Goal: Task Accomplishment & Management: Use online tool/utility

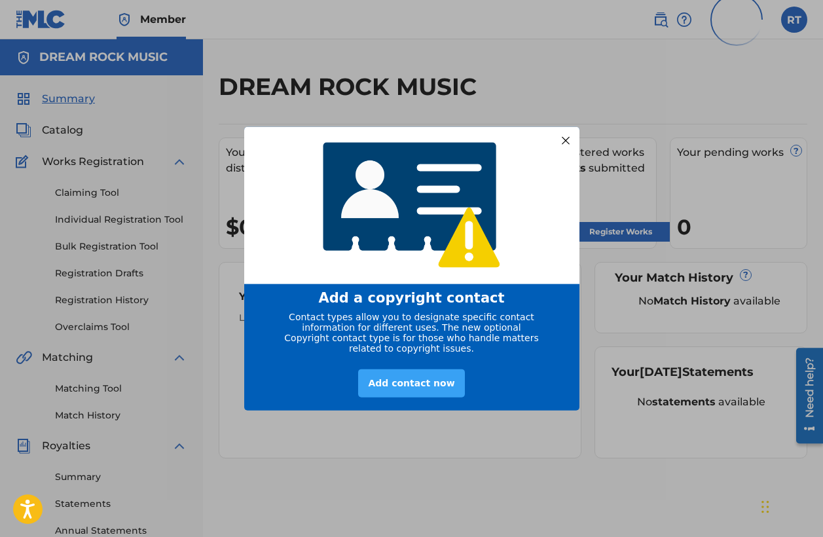
click at [406, 388] on div "Add contact now" at bounding box center [411, 383] width 106 height 28
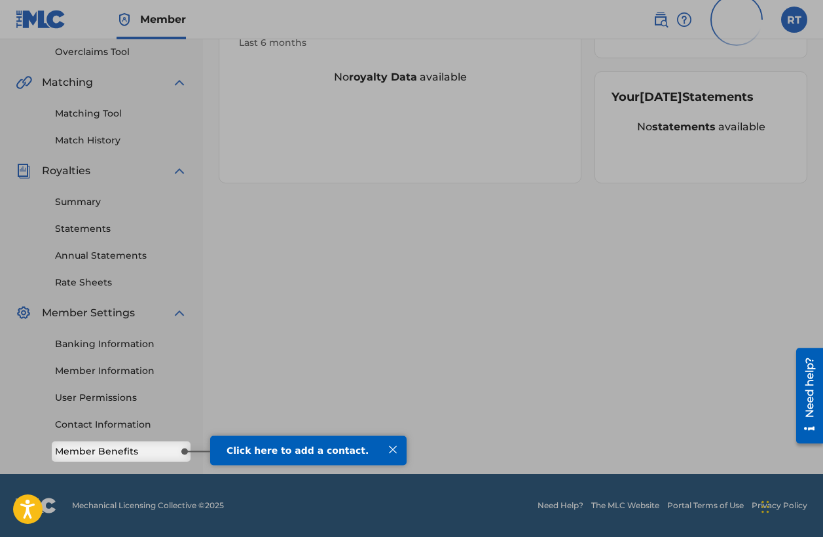
click at [285, 452] on span "Click here to add a contact." at bounding box center [297, 449] width 142 height 10
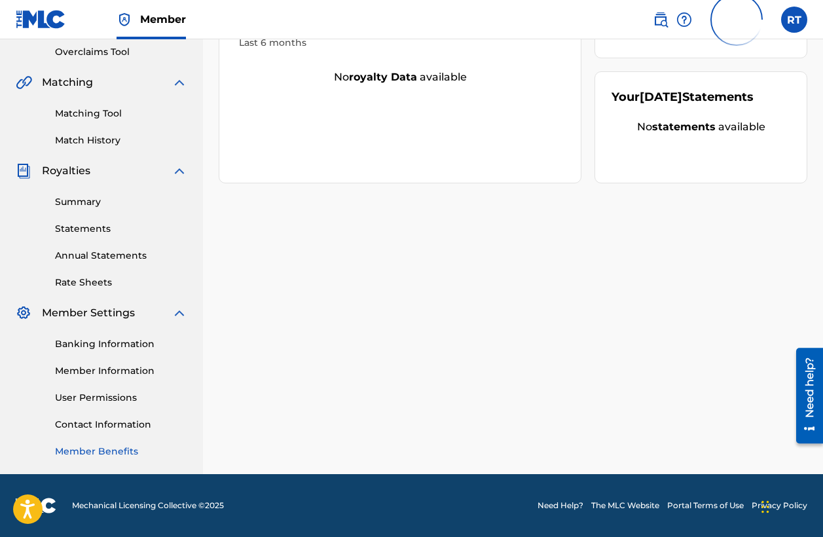
click at [158, 447] on link "Member Benefits" at bounding box center [121, 451] width 132 height 14
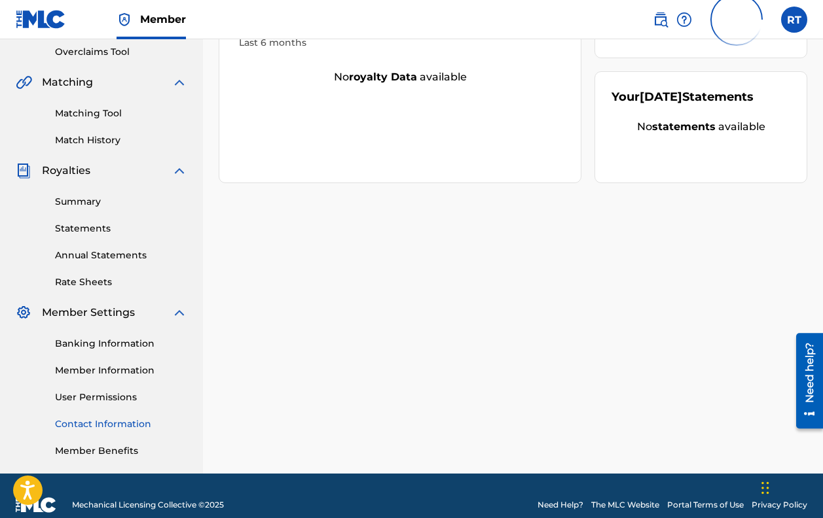
click at [107, 427] on link "Contact Information" at bounding box center [121, 425] width 132 height 14
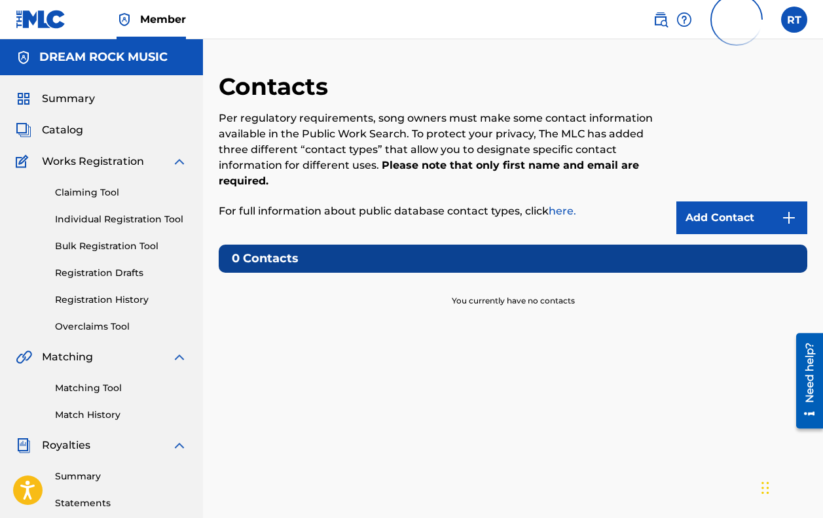
click at [97, 185] on div "Claiming Tool Individual Registration Tool Bulk Registration Tool Registration …" at bounding box center [102, 252] width 172 height 164
click at [70, 126] on span "Catalog" at bounding box center [62, 130] width 41 height 16
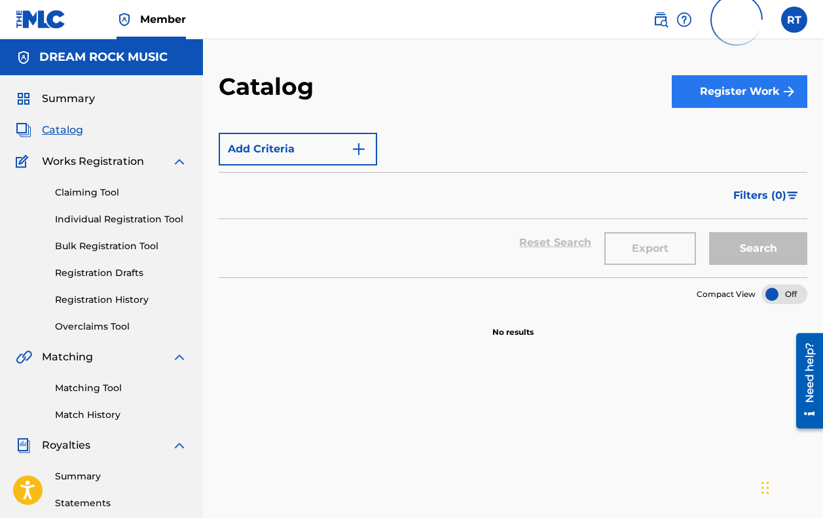
click at [729, 90] on button "Register Work" at bounding box center [739, 91] width 135 height 33
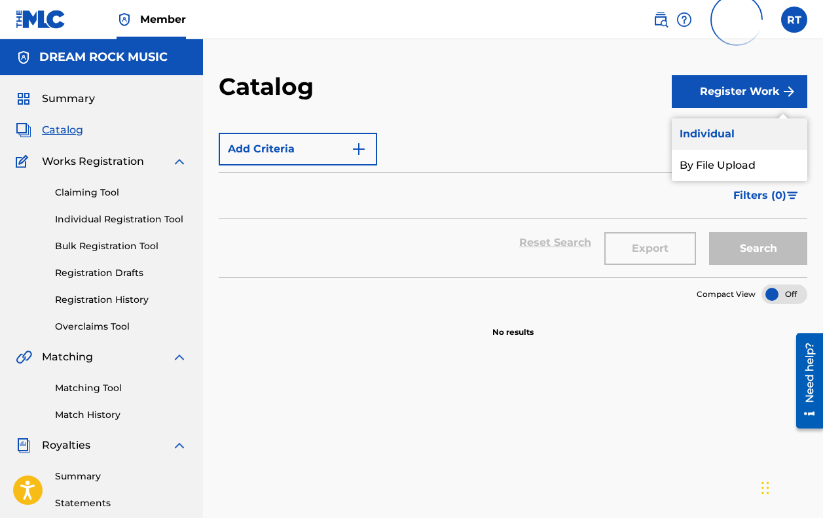
click at [721, 133] on link "Individual" at bounding box center [739, 133] width 135 height 31
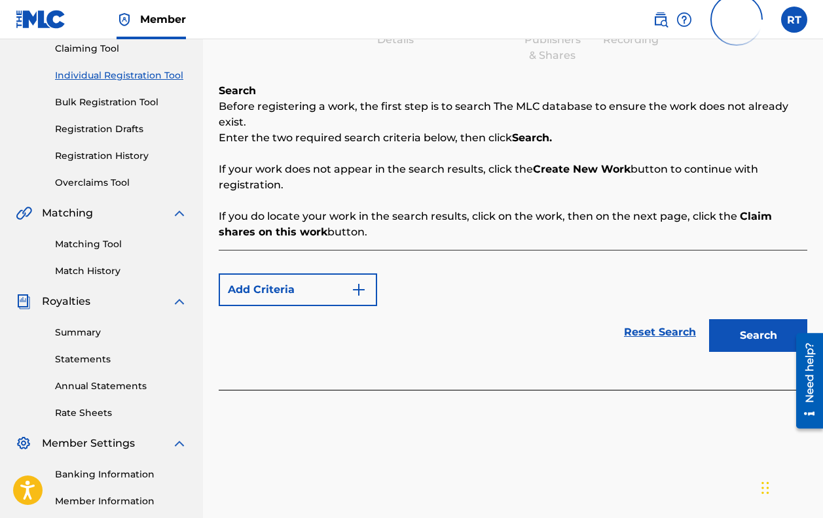
scroll to position [147, 0]
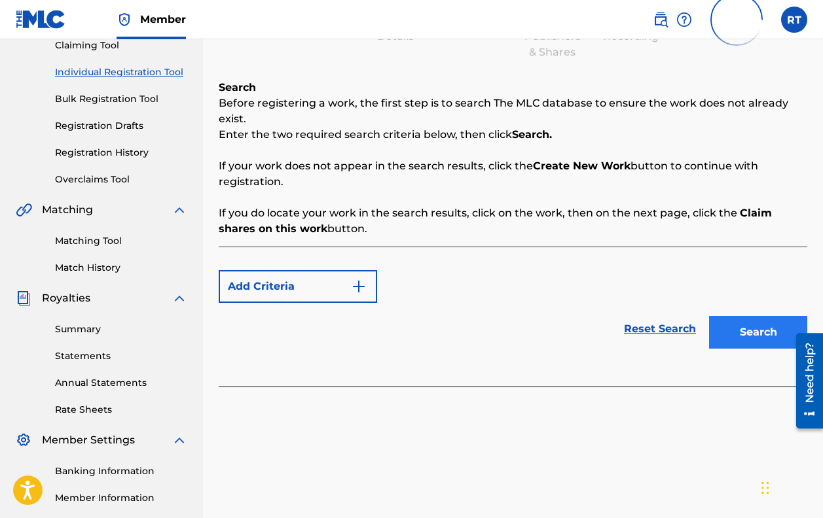
click at [743, 327] on button "Search" at bounding box center [758, 332] width 98 height 33
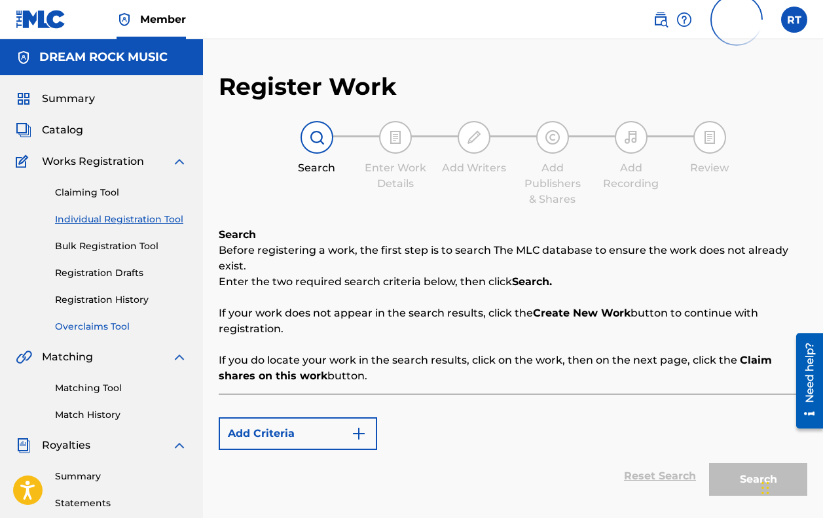
scroll to position [0, 0]
click at [73, 97] on span "Summary" at bounding box center [68, 99] width 53 height 16
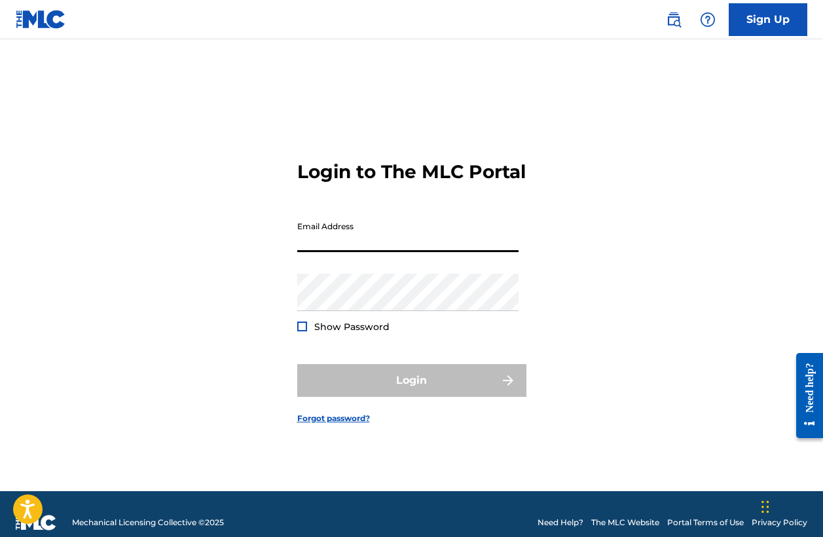
type input "[PERSON_NAME][EMAIL_ADDRESS][PERSON_NAME][DOMAIN_NAME]"
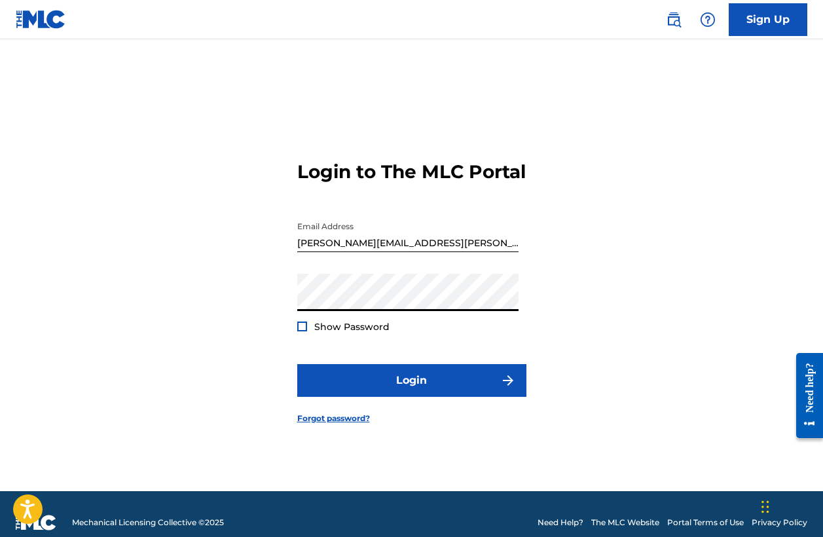
click at [302, 331] on div at bounding box center [302, 326] width 10 height 10
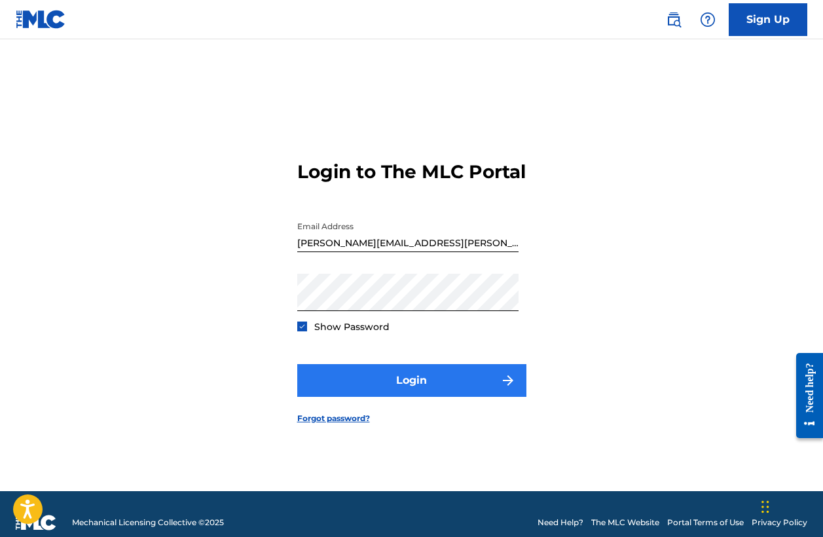
click at [488, 389] on button "Login" at bounding box center [411, 380] width 229 height 33
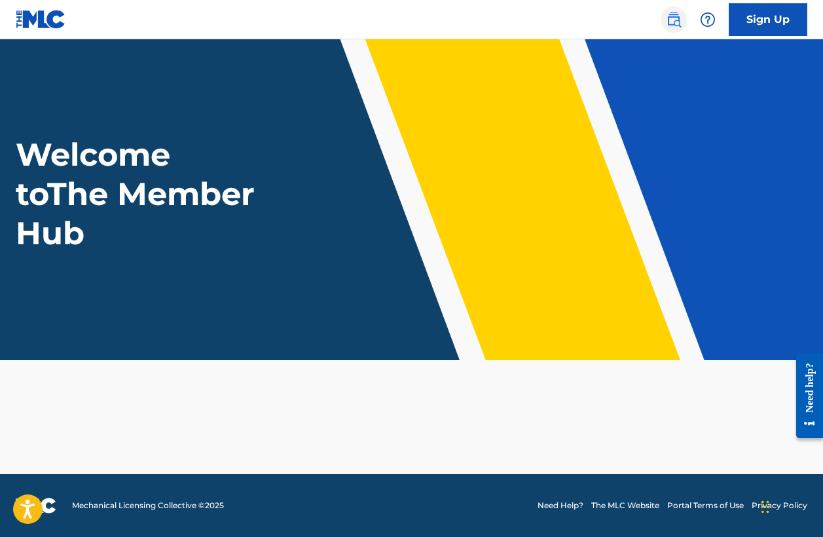
click at [669, 16] on img at bounding box center [674, 20] width 16 height 16
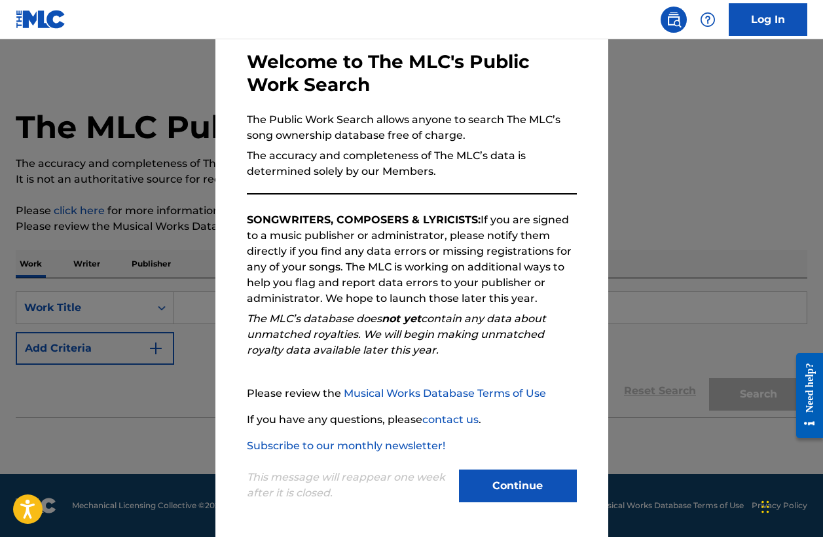
scroll to position [62, 0]
click at [512, 486] on button "Continue" at bounding box center [518, 485] width 118 height 33
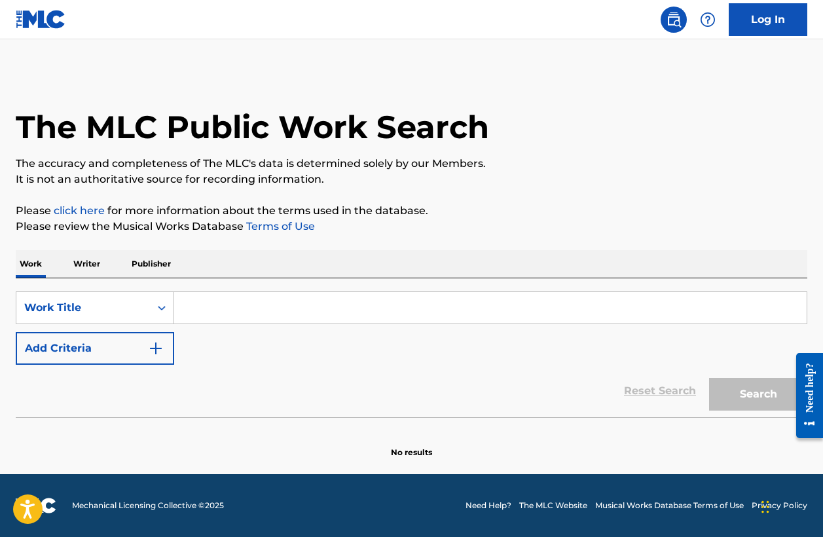
click at [194, 309] on input "Search Form" at bounding box center [490, 307] width 632 height 31
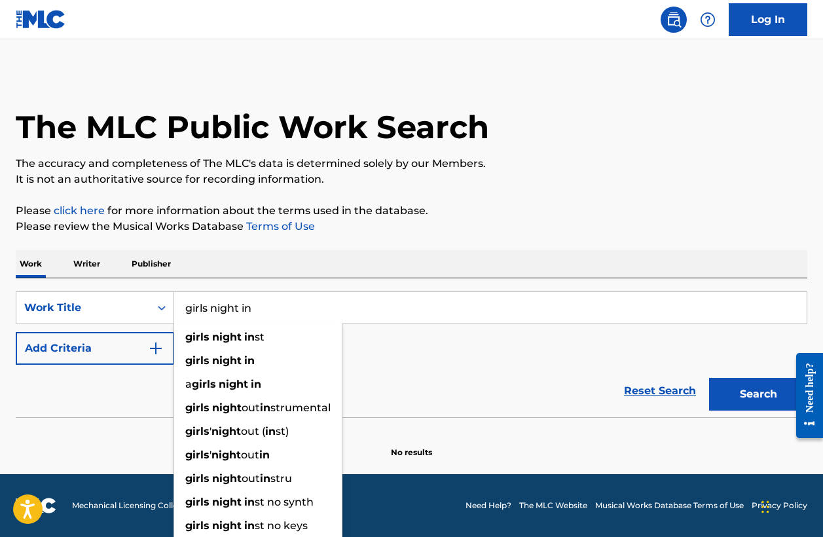
type input "girls night in"
click at [758, 394] on button "Search" at bounding box center [758, 394] width 98 height 33
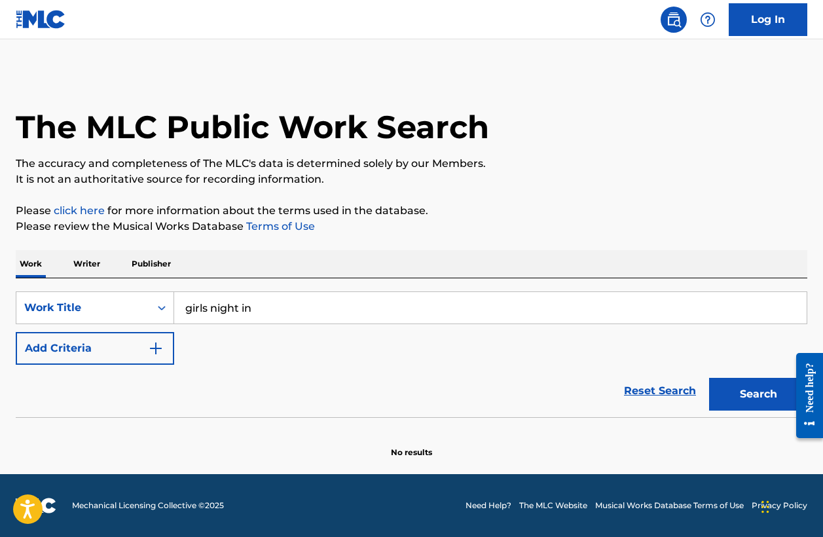
scroll to position [0, 0]
click at [746, 391] on button "Search" at bounding box center [758, 394] width 98 height 33
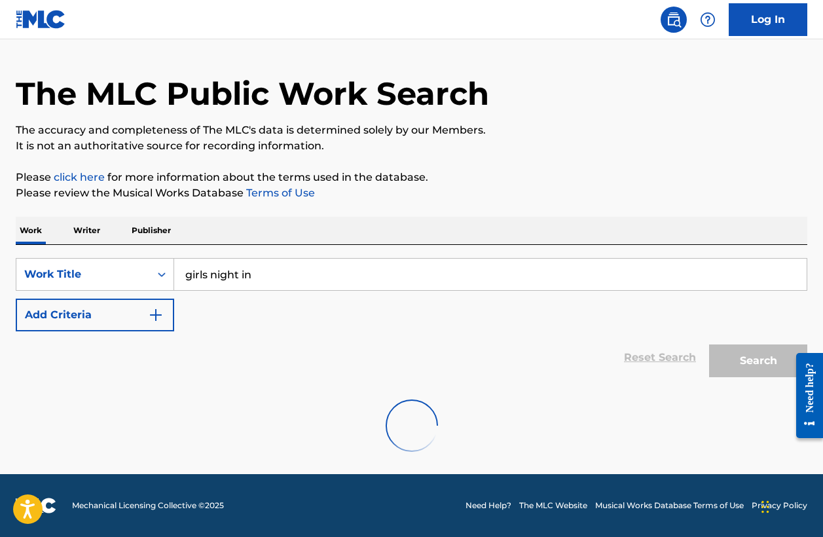
scroll to position [33, 0]
click at [158, 318] on img "Search Form" at bounding box center [156, 315] width 16 height 16
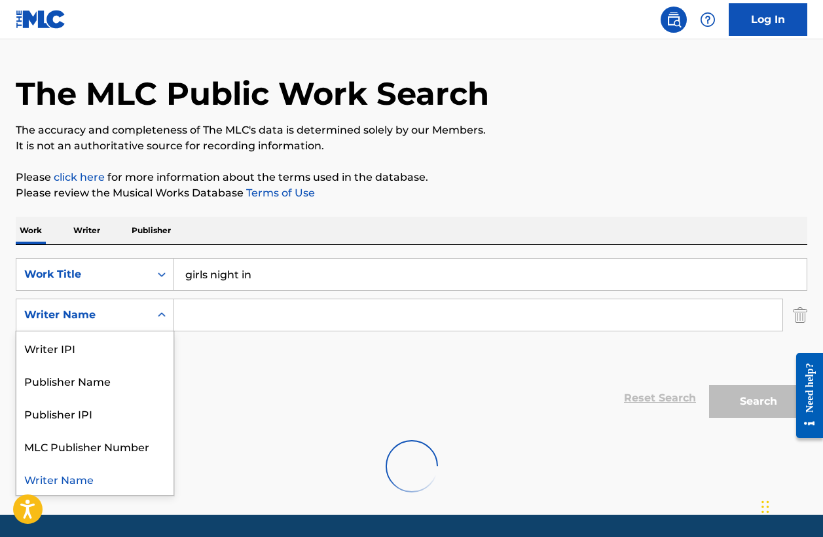
click at [160, 326] on div "Search Form" at bounding box center [162, 315] width 24 height 24
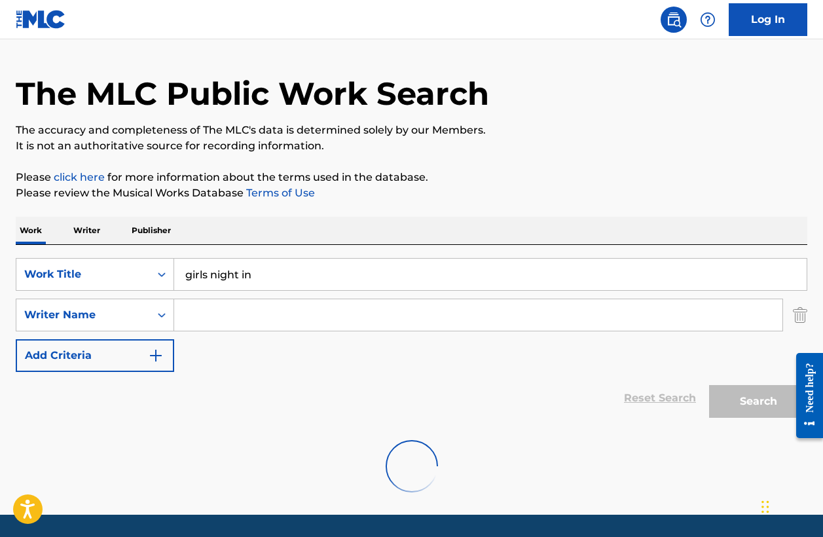
click at [231, 365] on div "SearchWithCriteriab98896ee-bf8e-4ab6-999a-b8dc364afa0a Work Title girls night i…" at bounding box center [411, 315] width 791 height 114
click at [53, 25] on img at bounding box center [41, 19] width 50 height 19
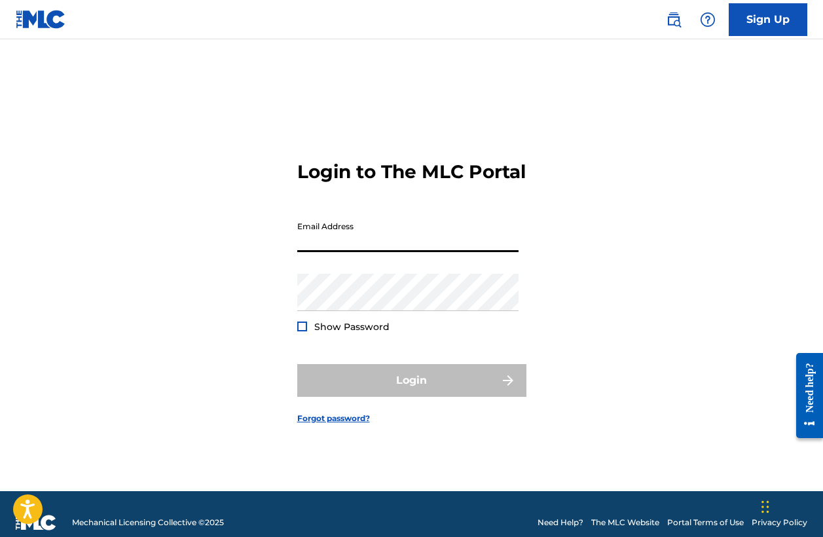
type input "[PERSON_NAME][EMAIL_ADDRESS][PERSON_NAME][DOMAIN_NAME]"
click at [411, 391] on button "Login" at bounding box center [411, 380] width 229 height 33
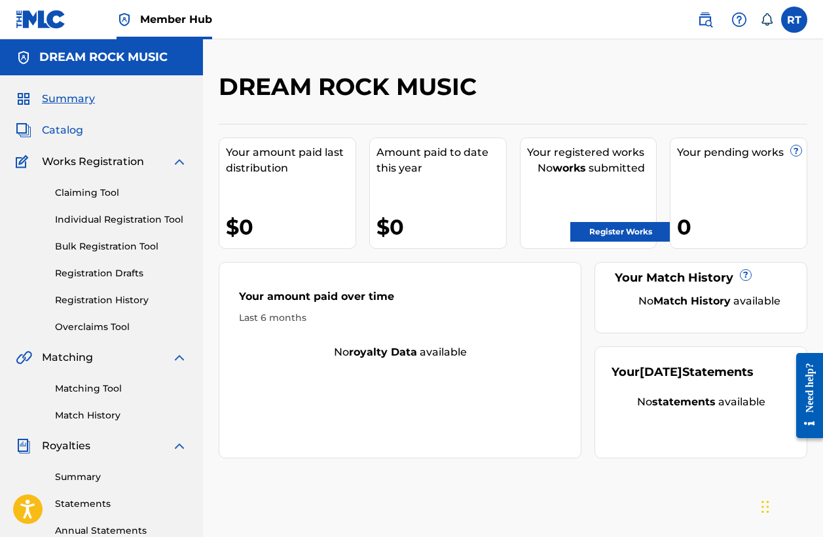
click at [76, 131] on span "Catalog" at bounding box center [62, 130] width 41 height 16
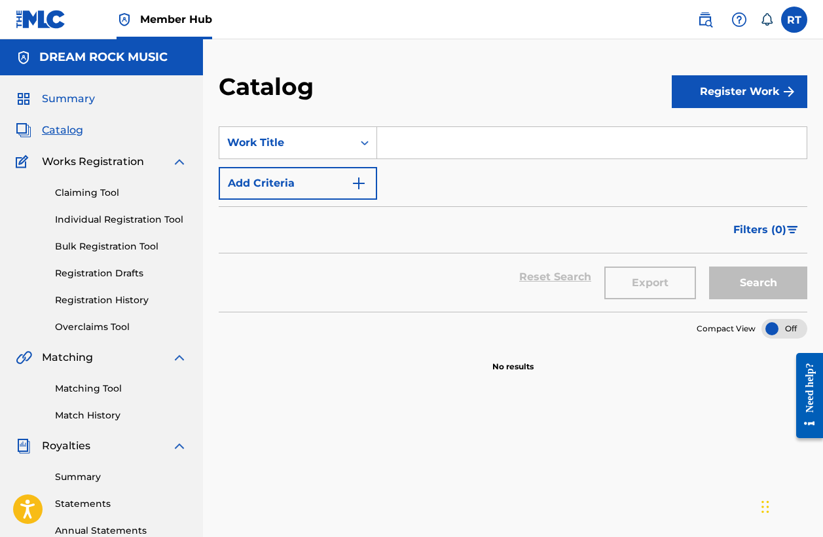
click at [54, 101] on span "Summary" at bounding box center [68, 99] width 53 height 16
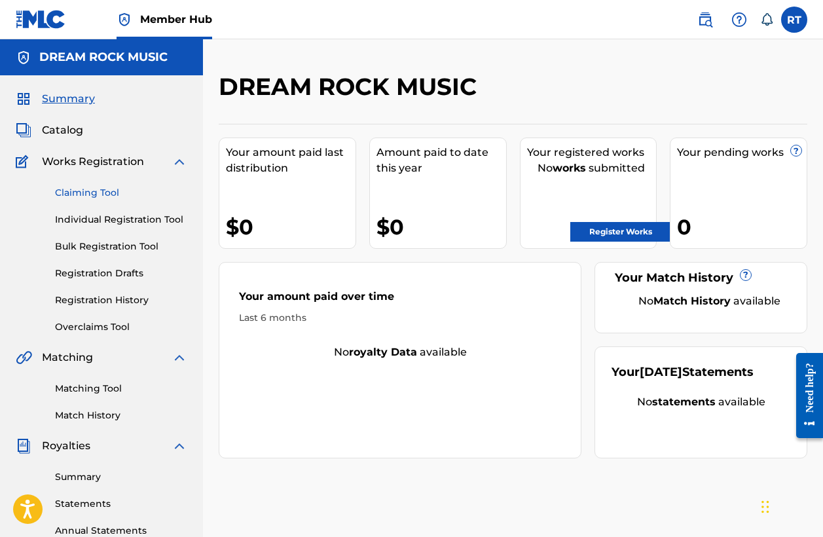
click at [106, 189] on link "Claiming Tool" at bounding box center [121, 193] width 132 height 14
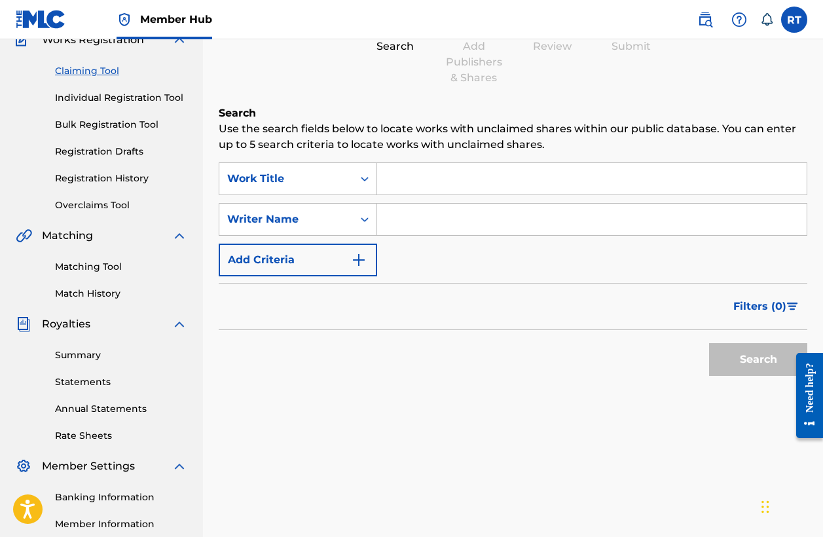
scroll to position [134, 0]
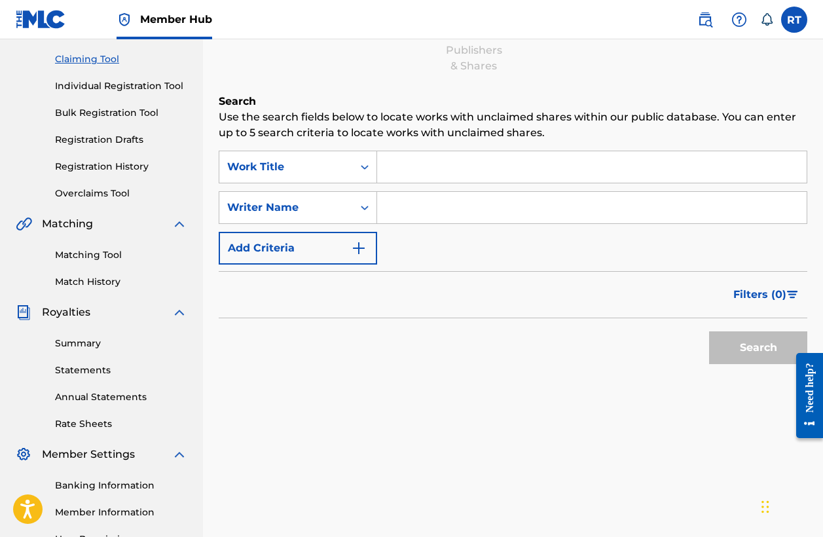
click at [403, 172] on input "Search Form" at bounding box center [591, 166] width 429 height 31
click at [412, 162] on input "girsl night in" at bounding box center [591, 166] width 429 height 31
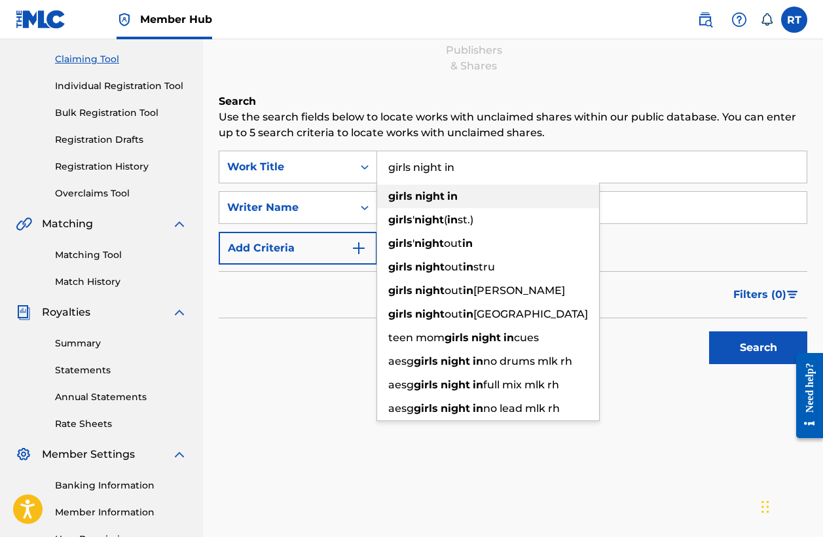
type input "girls night in"
click at [410, 194] on strong "girls" at bounding box center [400, 196] width 24 height 12
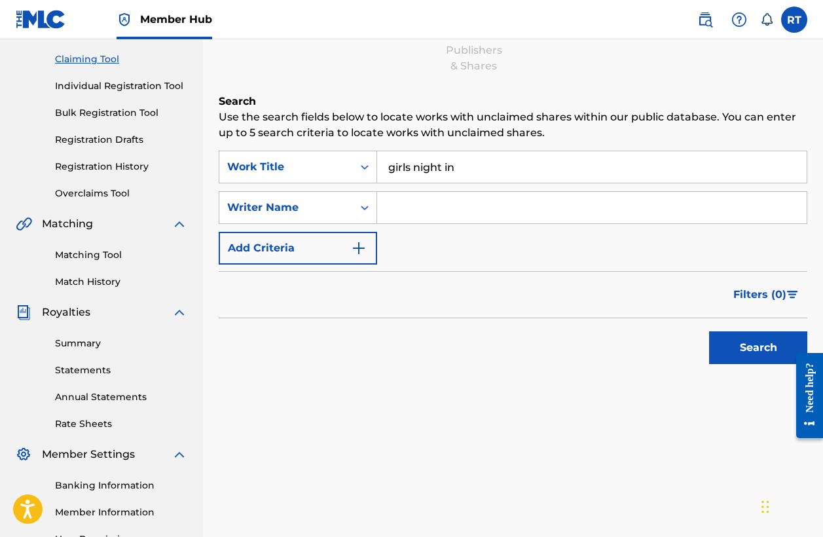
click at [408, 206] on input "Search Form" at bounding box center [591, 207] width 429 height 31
type input "[PERSON_NAME]"
click at [346, 252] on button "Add Criteria" at bounding box center [298, 248] width 158 height 33
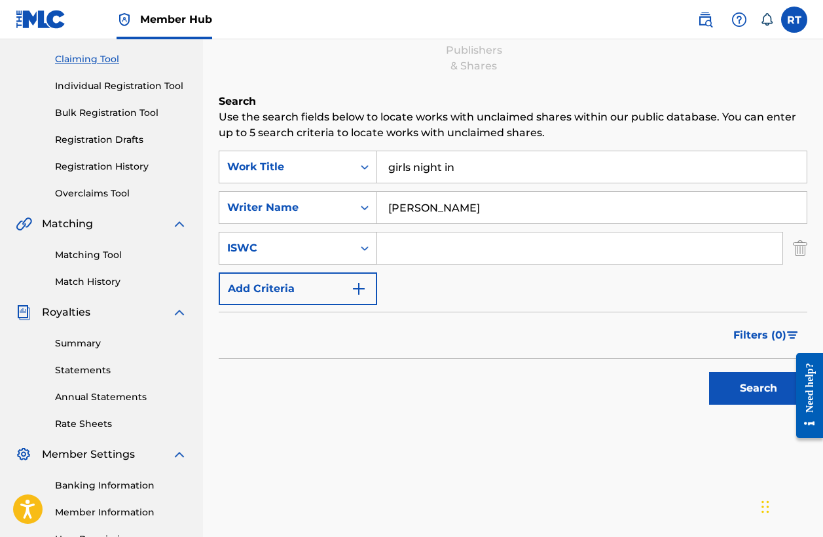
click at [363, 249] on icon "Search Form" at bounding box center [365, 248] width 8 height 5
click at [454, 302] on div "SearchWithCriteria68dcaf36-7bf3-4062-9ae3-8539fa3339ca Work Title girls night i…" at bounding box center [513, 228] width 588 height 154
click at [743, 389] on button "Search" at bounding box center [758, 388] width 98 height 33
click at [790, 20] on label at bounding box center [794, 20] width 26 height 26
click at [794, 20] on input "RT Rachel Thibodeau [EMAIL_ADDRESS][PERSON_NAME][DOMAIN_NAME] Notification Pref…" at bounding box center [794, 20] width 0 height 0
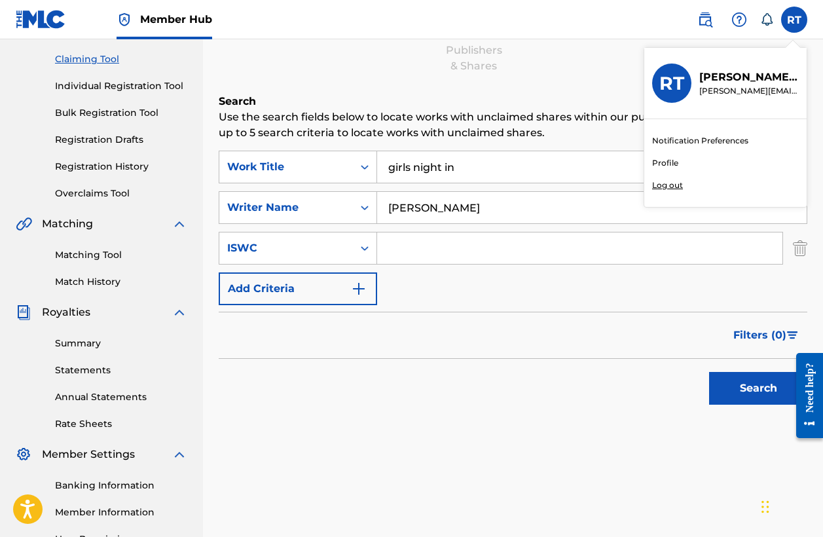
click at [671, 160] on link "Profile" at bounding box center [665, 163] width 26 height 12
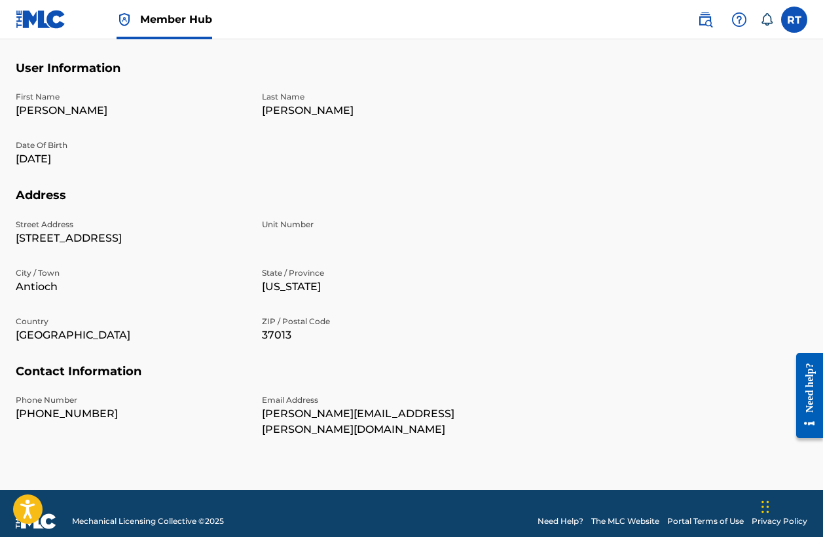
scroll to position [343, 0]
